Goal: Task Accomplishment & Management: Manage account settings

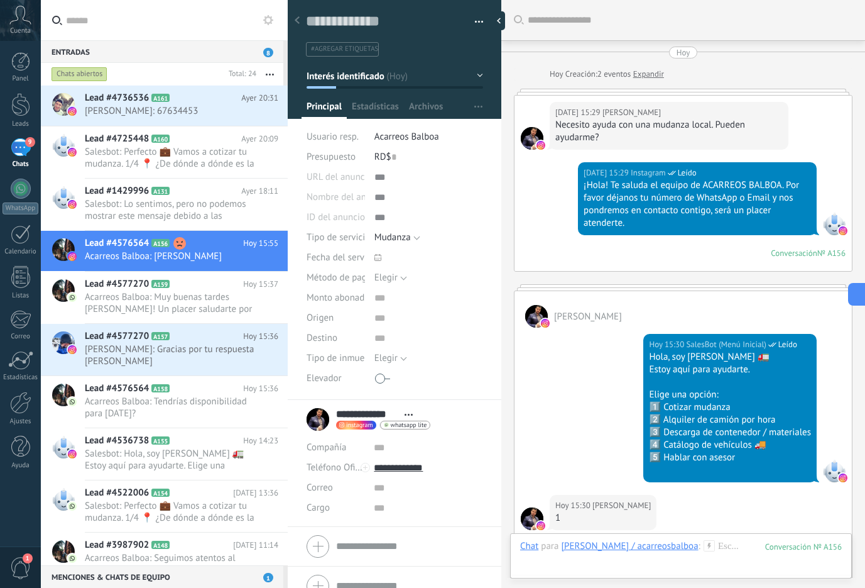
scroll to position [19, 0]
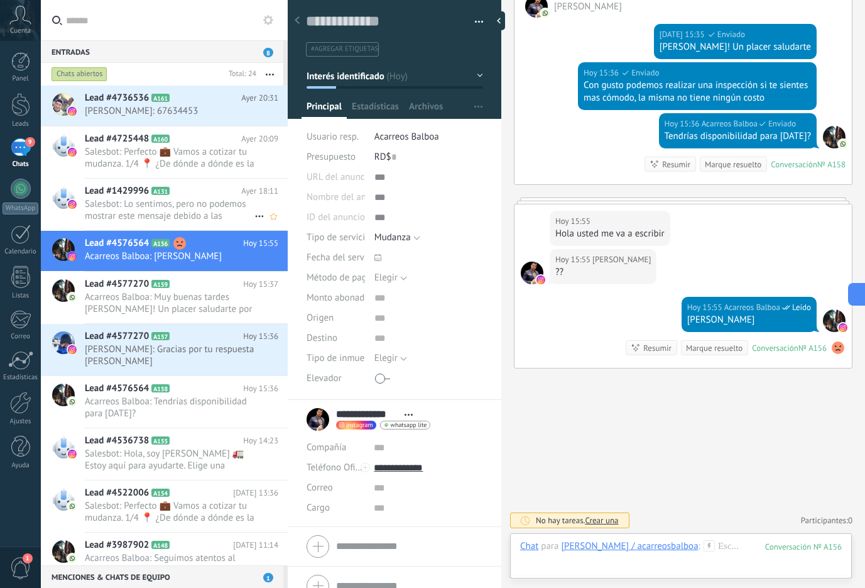
click at [144, 192] on span "Lead #1429996" at bounding box center [117, 191] width 64 height 13
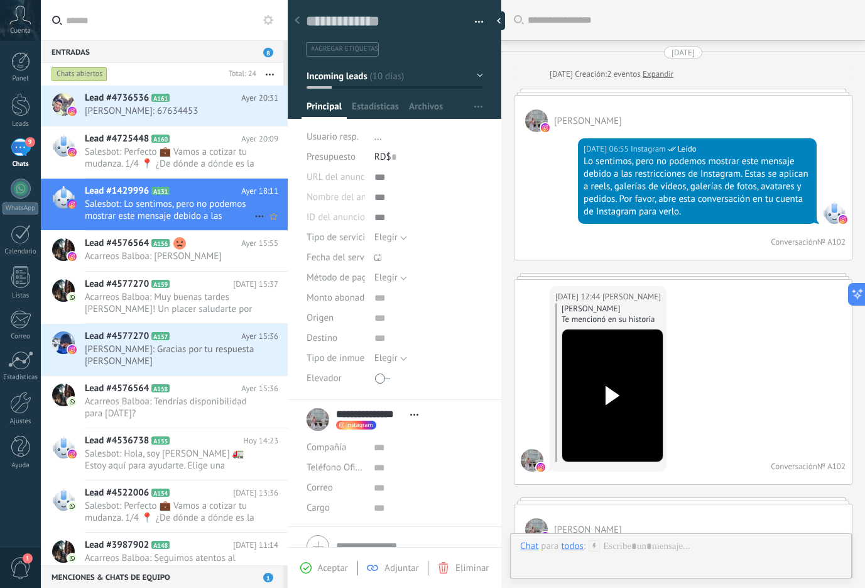
scroll to position [5807, 0]
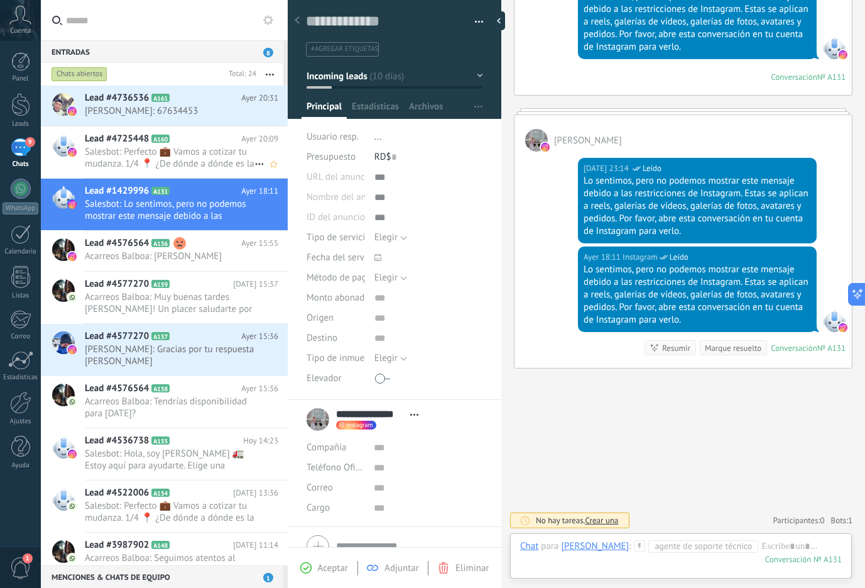
click at [140, 145] on div "Lead #4725448 A160 [DATE] 20:09 Salesbot: Perfecto 💼 Vamos a cotizar tu mudanza…" at bounding box center [186, 152] width 203 height 52
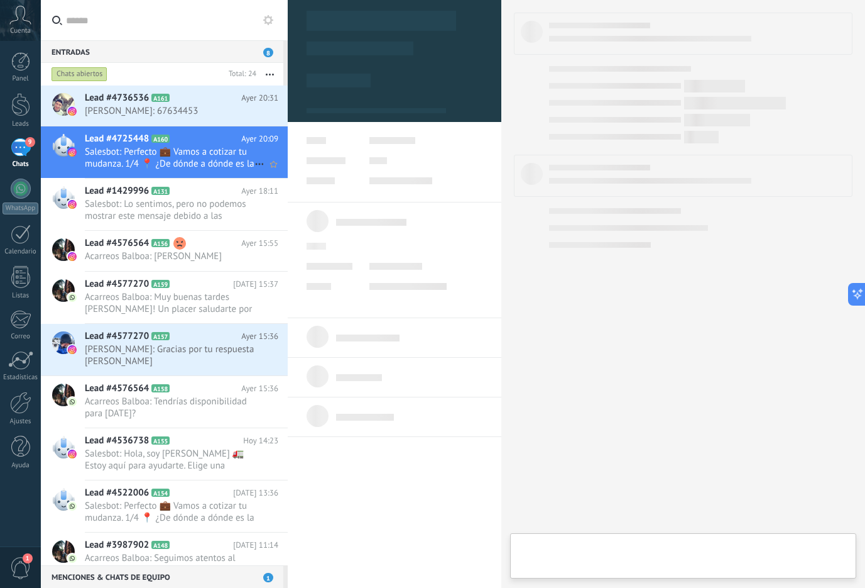
type textarea "**********"
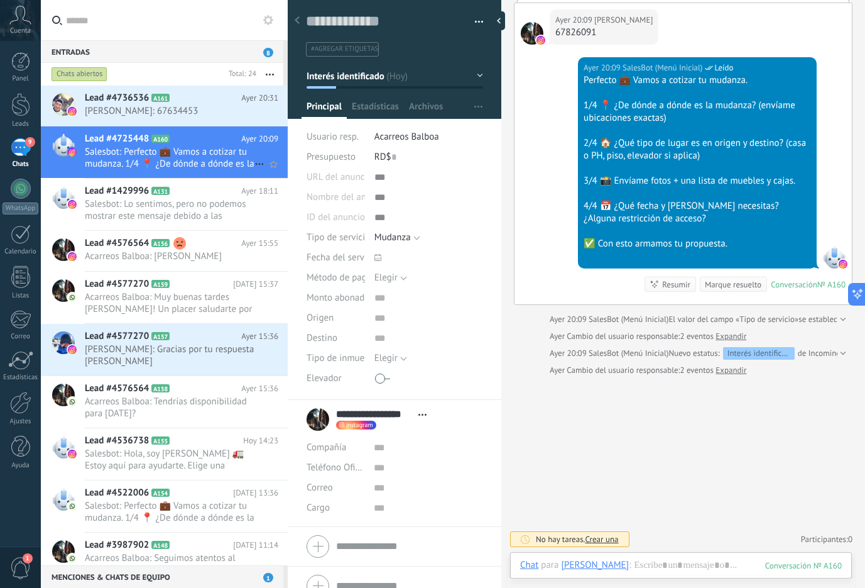
scroll to position [681, 0]
